Goal: Information Seeking & Learning: Learn about a topic

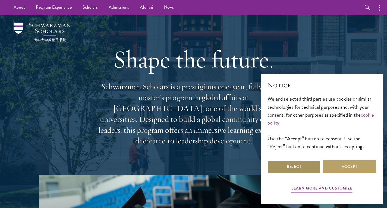
click at [286, 167] on button "Reject" at bounding box center [294, 166] width 53 height 13
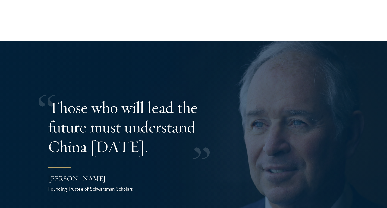
scroll to position [1060, 0]
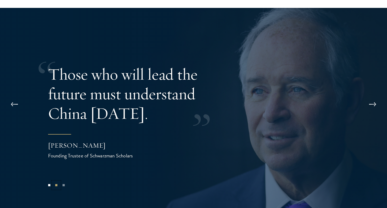
click at [56, 182] on button "2" at bounding box center [56, 185] width 7 height 7
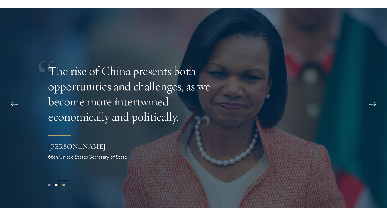
click at [61, 182] on button "3" at bounding box center [63, 185] width 7 height 7
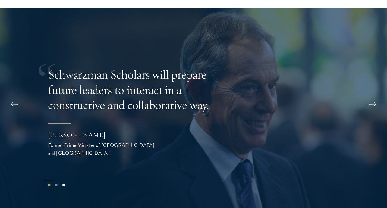
click at [49, 182] on button "1" at bounding box center [49, 185] width 7 height 7
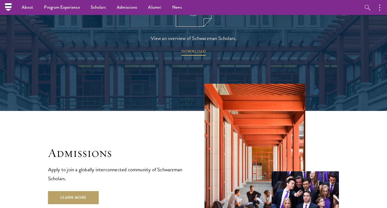
scroll to position [799, 0]
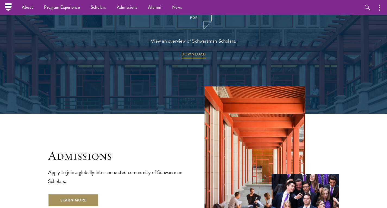
click at [62, 194] on link "Learn More" at bounding box center [73, 200] width 51 height 13
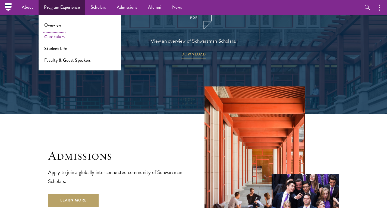
click at [56, 36] on link "Curriculum" at bounding box center [54, 37] width 20 height 6
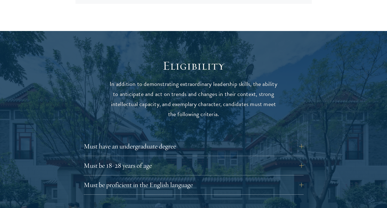
scroll to position [680, 0]
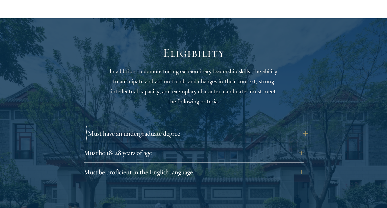
click at [303, 127] on button "Must have an undergraduate degree" at bounding box center [198, 133] width 220 height 13
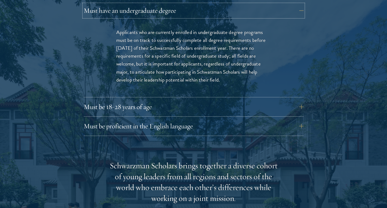
scroll to position [815, 0]
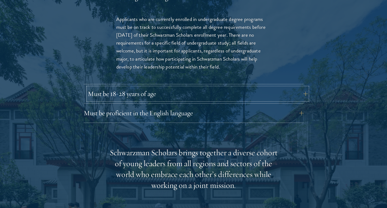
click at [306, 87] on button "Must be 18-28 years of age" at bounding box center [198, 93] width 220 height 13
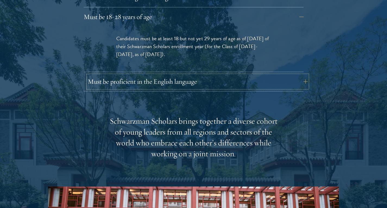
click at [301, 75] on button "Must be proficient in the English language" at bounding box center [198, 81] width 220 height 13
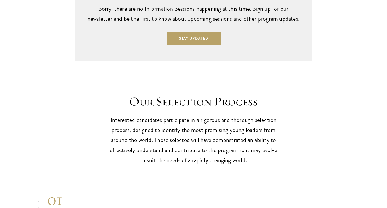
scroll to position [1631, 0]
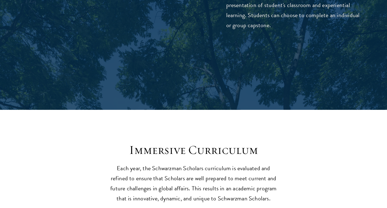
scroll to position [2011, 0]
